Goal: Information Seeking & Learning: Learn about a topic

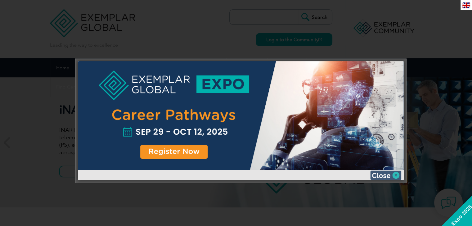
click at [395, 175] on img at bounding box center [385, 175] width 31 height 9
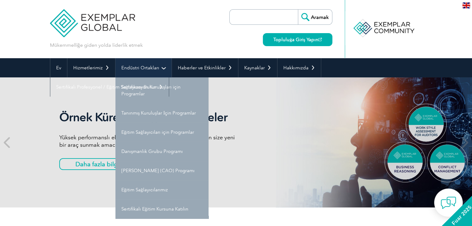
click at [155, 65] on font "Endüstri Ortakları" at bounding box center [140, 68] width 38 height 6
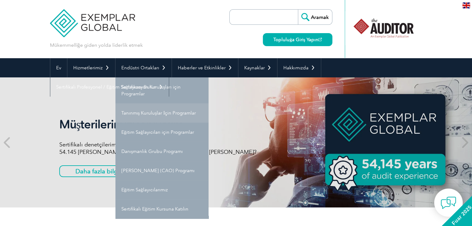
click at [167, 114] on font "Tanınmış Kuruluşlar İçin Programlar" at bounding box center [158, 113] width 75 height 6
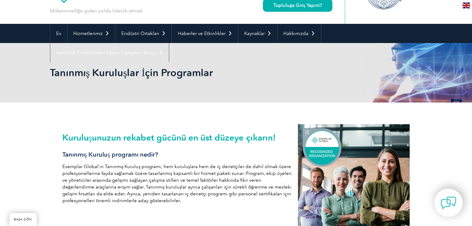
scroll to position [31, 0]
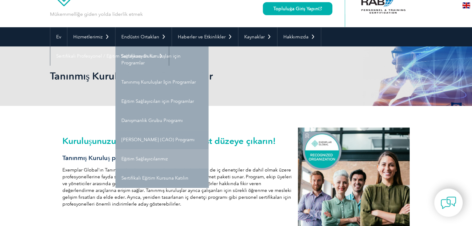
click at [153, 160] on font "Eğitim Sağlayıcılarımız" at bounding box center [144, 159] width 47 height 6
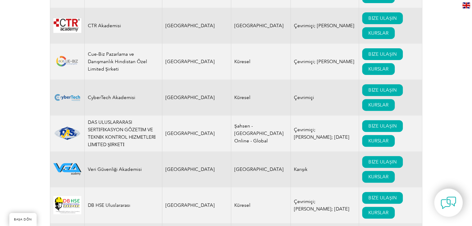
scroll to position [2606, 0]
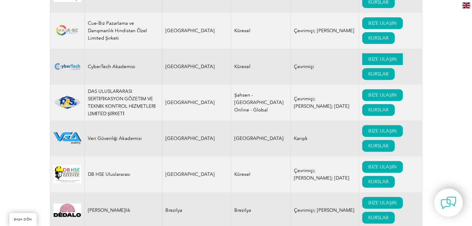
click at [368, 62] on font "BİZE ULAŞIN" at bounding box center [382, 59] width 28 height 6
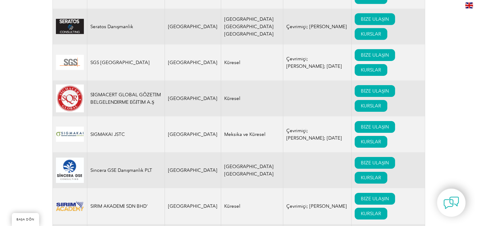
scroll to position [9121, 0]
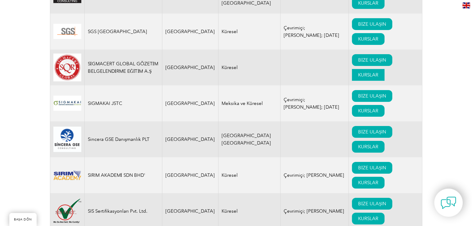
click at [358, 78] on font "KURSLAR" at bounding box center [368, 75] width 20 height 6
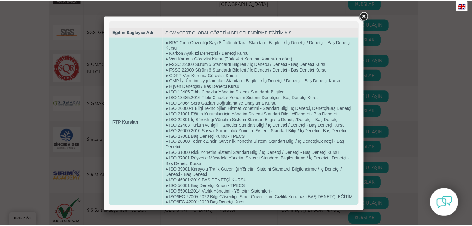
scroll to position [0, 0]
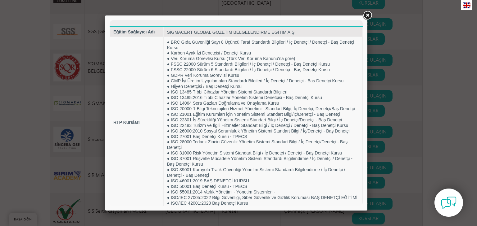
click at [365, 14] on link at bounding box center [366, 15] width 11 height 11
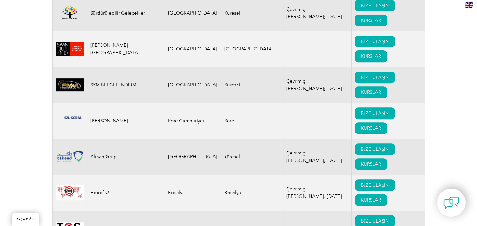
scroll to position [9710, 0]
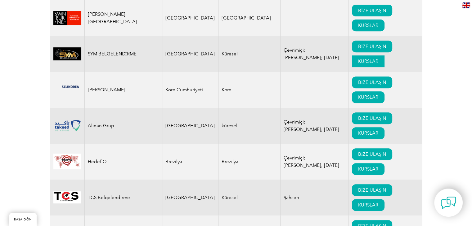
click at [359, 64] on font "KURSLAR" at bounding box center [368, 62] width 20 height 6
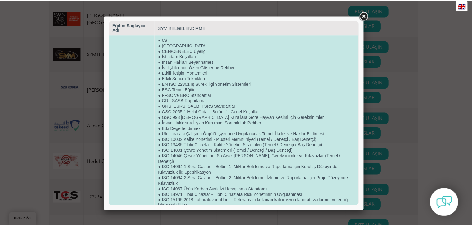
scroll to position [0, 0]
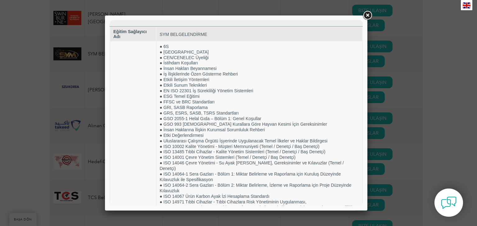
click at [368, 14] on link at bounding box center [366, 15] width 11 height 11
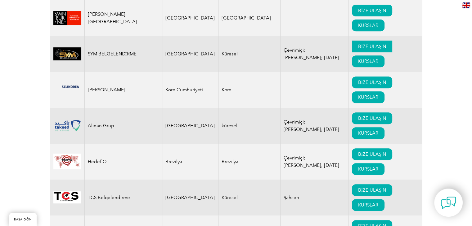
click at [358, 49] on font "BİZE ULAŞIN" at bounding box center [372, 47] width 28 height 6
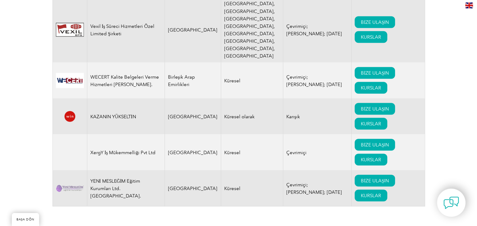
scroll to position [10641, 0]
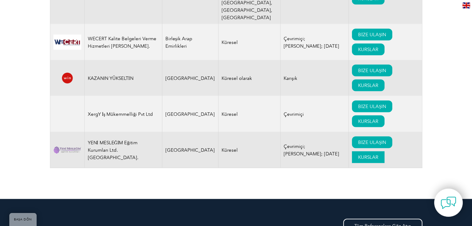
click at [362, 155] on font "KURSLAR" at bounding box center [368, 158] width 20 height 6
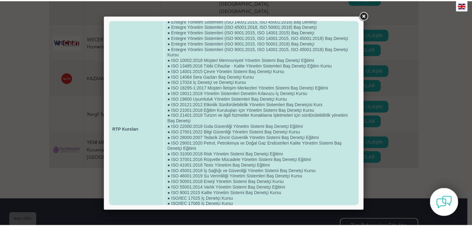
scroll to position [0, 0]
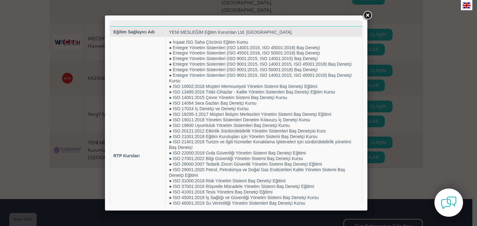
click at [366, 15] on link at bounding box center [366, 15] width 11 height 11
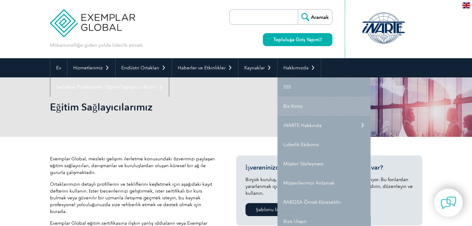
click at [298, 107] on font "Biz Kimiz" at bounding box center [292, 107] width 19 height 6
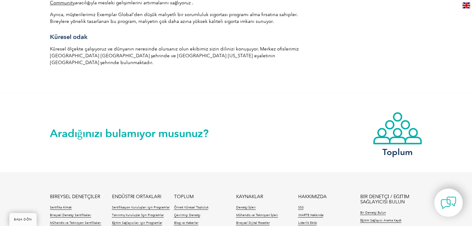
scroll to position [1162, 0]
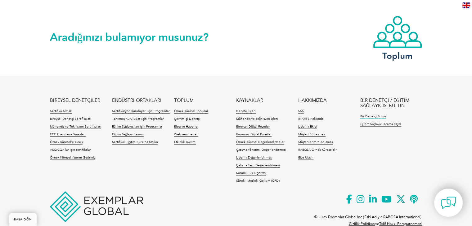
click at [376, 114] on font "Bir Denetçi Bulun" at bounding box center [373, 116] width 26 height 4
